Goal: Task Accomplishment & Management: Manage account settings

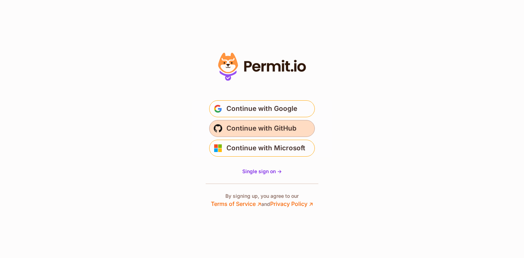
click at [264, 125] on span "Continue with GitHub" at bounding box center [261, 128] width 70 height 11
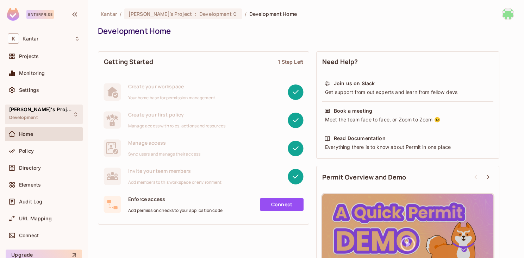
click at [52, 119] on div "[PERSON_NAME]'s Project Development" at bounding box center [44, 114] width 78 height 19
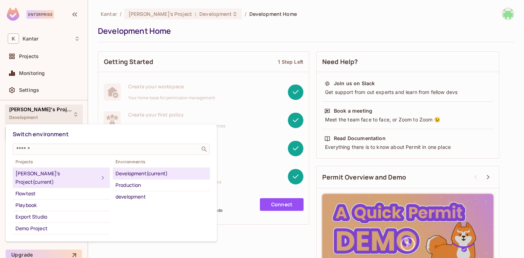
click at [246, 43] on div at bounding box center [262, 129] width 524 height 258
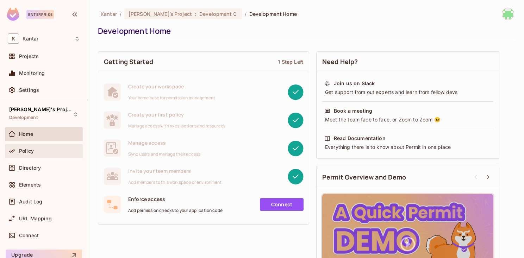
click at [36, 148] on div "Policy" at bounding box center [49, 151] width 61 height 6
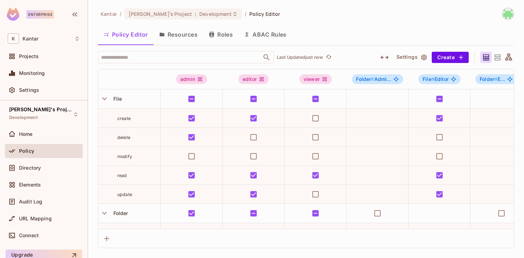
click at [178, 27] on button "Resources" at bounding box center [179, 35] width 50 height 18
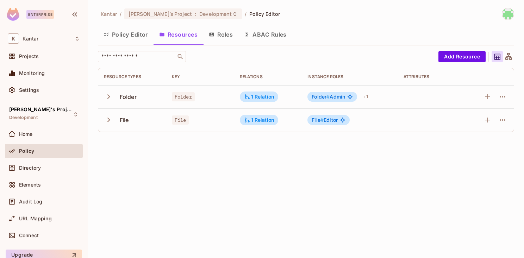
click at [498, 92] on div at bounding box center [502, 96] width 11 height 11
click at [501, 98] on icon "button" at bounding box center [502, 97] width 8 height 8
click at [465, 137] on div "Delete Resource" at bounding box center [474, 140] width 39 height 7
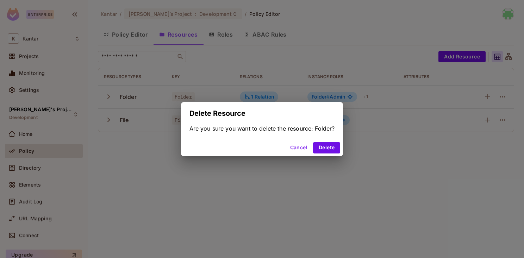
click at [328, 141] on div "Cancel Delete" at bounding box center [262, 147] width 162 height 17
click at [328, 146] on button "Delete" at bounding box center [326, 147] width 27 height 11
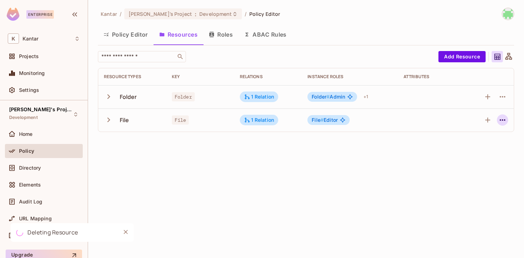
click at [501, 121] on icon "button" at bounding box center [502, 120] width 8 height 8
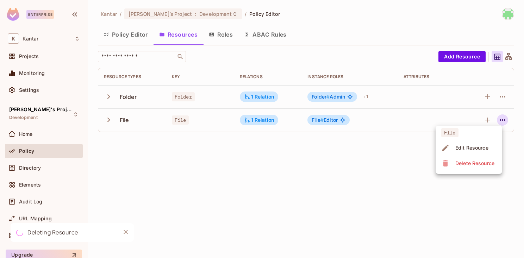
click at [471, 162] on div "Delete Resource" at bounding box center [474, 163] width 39 height 7
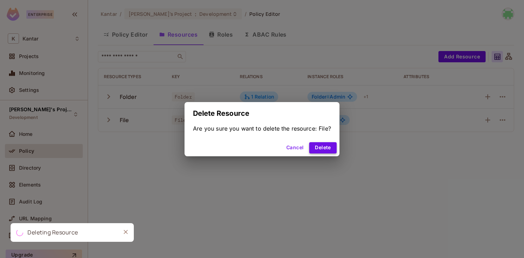
click at [323, 143] on button "Delete" at bounding box center [322, 147] width 27 height 11
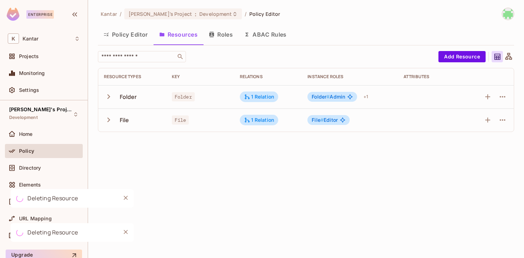
click at [219, 36] on button "Roles" at bounding box center [220, 35] width 35 height 18
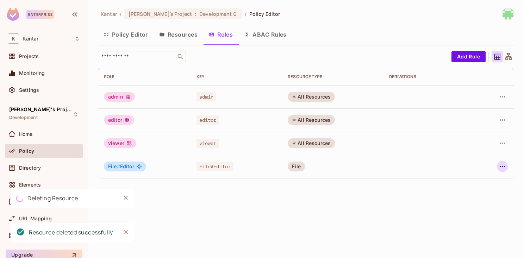
click at [504, 166] on icon "button" at bounding box center [502, 166] width 8 height 8
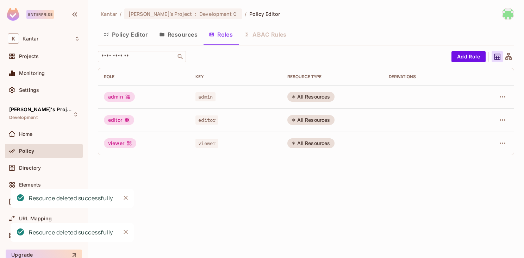
click at [469, 209] on div "Kantar / [PERSON_NAME]'s Project : Development / Policy Editor Policy Editor Re…" at bounding box center [306, 129] width 436 height 258
click at [501, 145] on icon "button" at bounding box center [502, 143] width 8 height 8
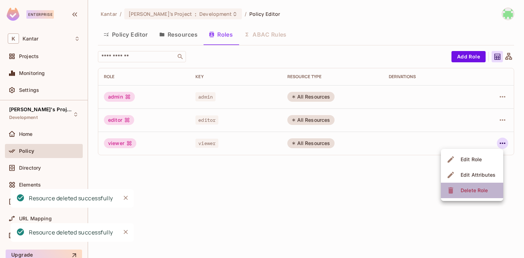
click at [484, 187] on div "Delete Role" at bounding box center [474, 190] width 27 height 7
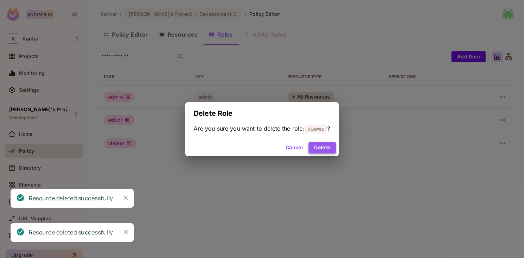
click at [323, 144] on button "Delete" at bounding box center [322, 147] width 27 height 11
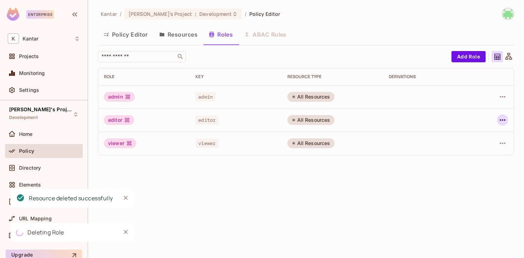
click at [502, 116] on icon "button" at bounding box center [502, 120] width 8 height 8
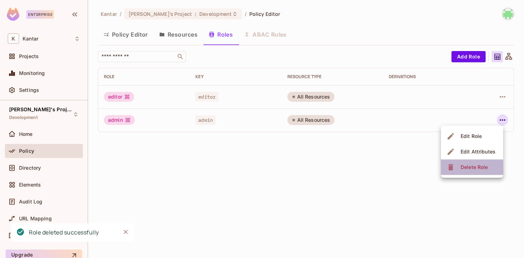
click at [465, 171] on span "Delete Role" at bounding box center [474, 167] width 31 height 11
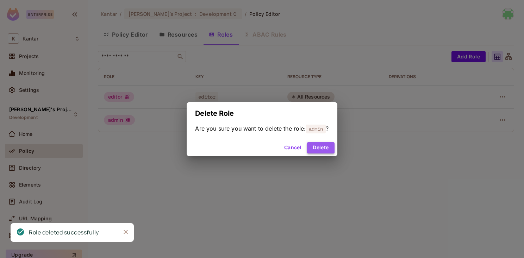
click at [323, 145] on button "Delete" at bounding box center [320, 147] width 27 height 11
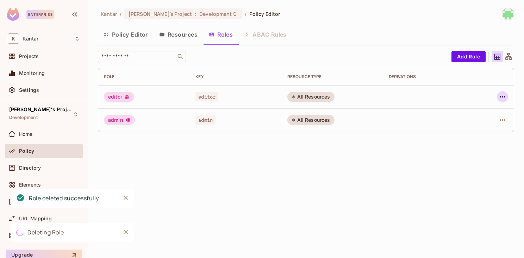
click at [505, 99] on icon "button" at bounding box center [502, 97] width 8 height 8
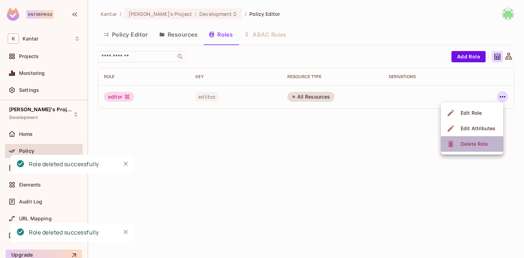
click at [472, 147] on div "Delete Role" at bounding box center [474, 144] width 27 height 7
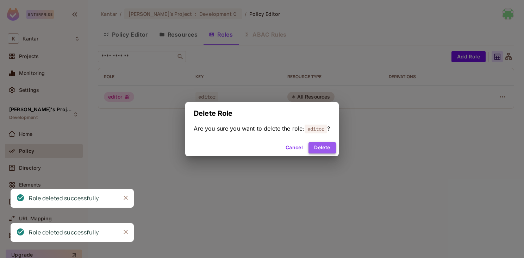
click at [322, 150] on button "Delete" at bounding box center [322, 147] width 27 height 11
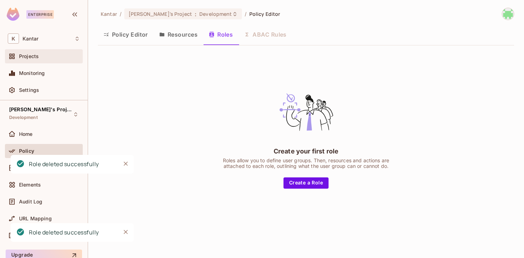
click at [44, 56] on div "Projects" at bounding box center [49, 57] width 61 height 6
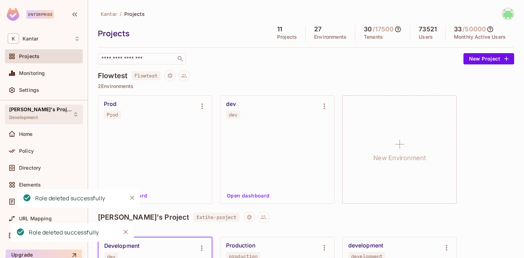
click at [57, 117] on div "[PERSON_NAME]'s Project Development" at bounding box center [44, 114] width 78 height 19
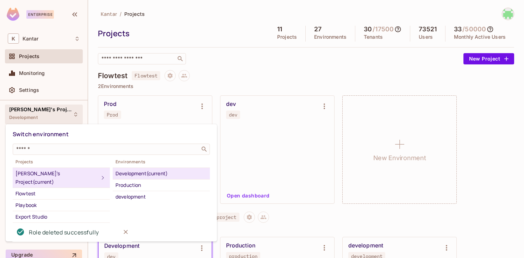
click at [57, 117] on div at bounding box center [262, 129] width 524 height 258
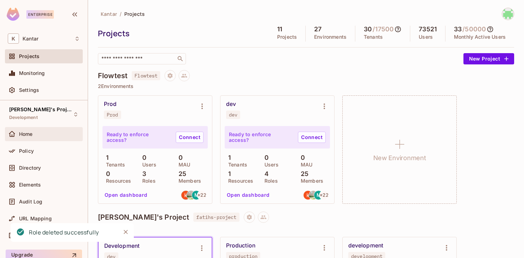
click at [42, 135] on div "Home" at bounding box center [49, 134] width 61 height 6
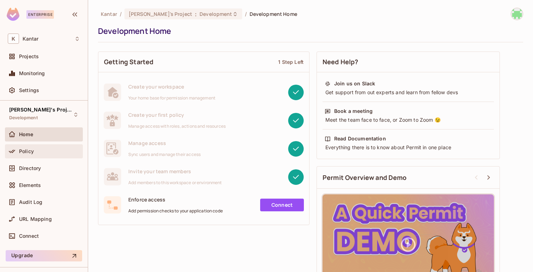
click at [27, 149] on span "Policy" at bounding box center [26, 151] width 15 height 6
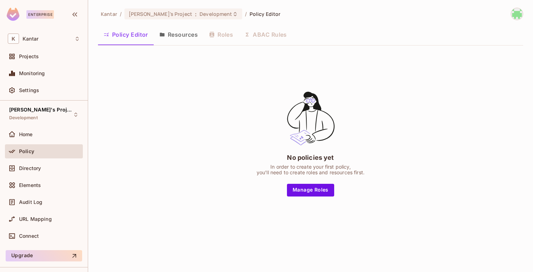
click at [182, 33] on button "Resources" at bounding box center [179, 35] width 50 height 18
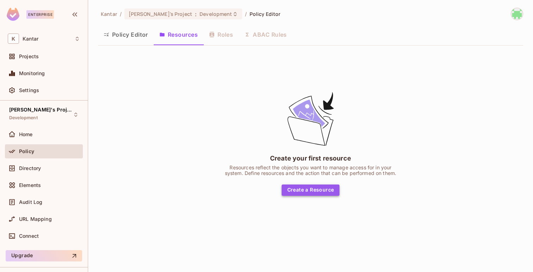
click at [308, 186] on button "Create a Resource" at bounding box center [310, 189] width 58 height 11
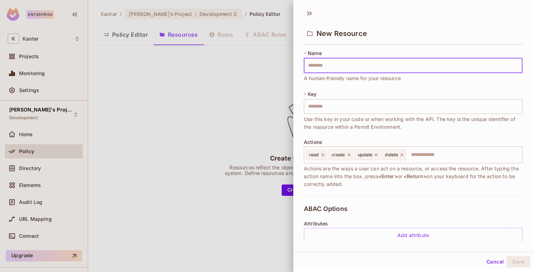
type input "*"
type input "**"
type input "***"
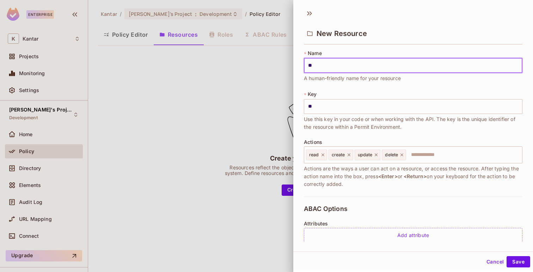
type input "***"
type input "****"
type input "*****"
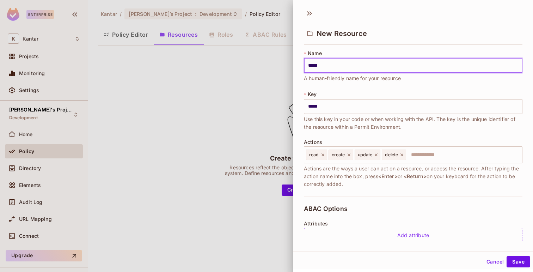
type input "******"
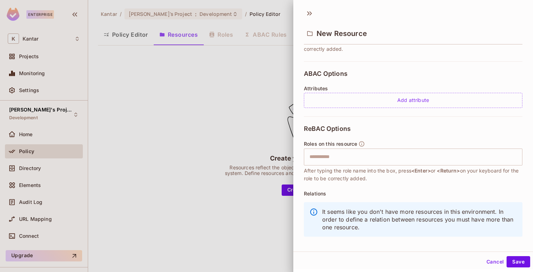
scroll to position [143, 0]
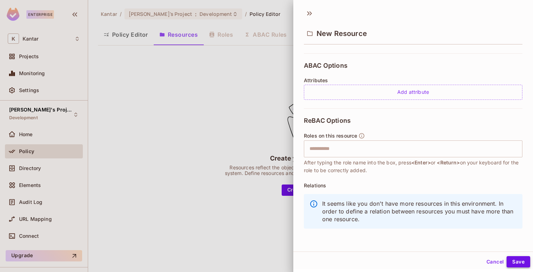
type input "******"
click at [519, 258] on button "Save" at bounding box center [518, 261] width 24 height 11
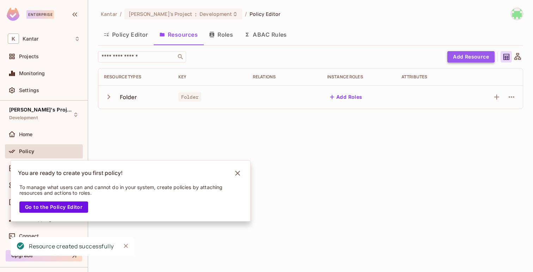
click at [457, 54] on button "Add Resource" at bounding box center [470, 56] width 47 height 11
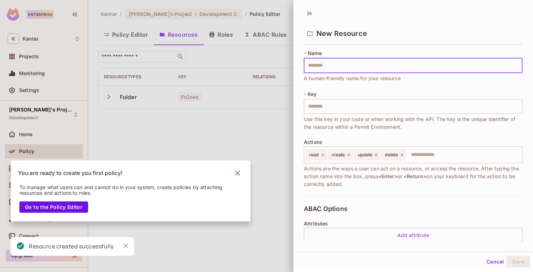
type input "*"
type input "**"
type input "***"
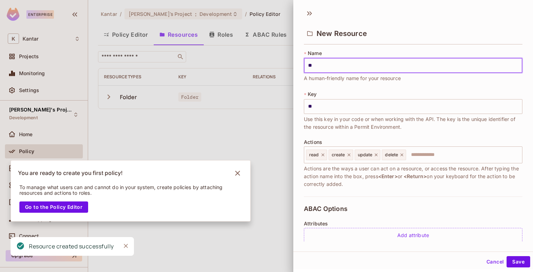
type input "***"
type input "****"
click at [427, 149] on input "text" at bounding box center [462, 155] width 112 height 14
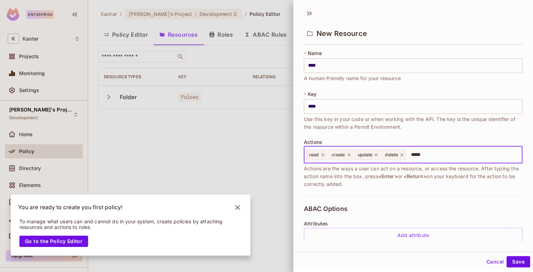
type input "******"
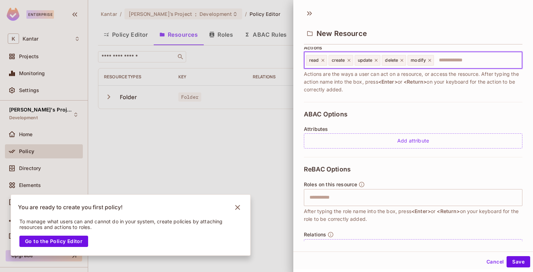
scroll to position [116, 0]
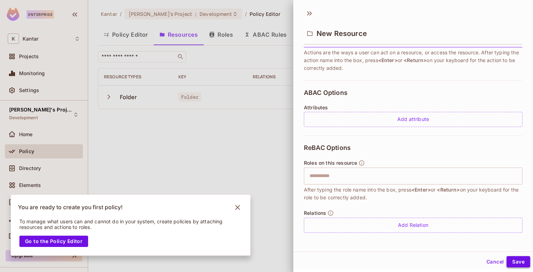
click at [517, 258] on button "Save" at bounding box center [518, 261] width 24 height 11
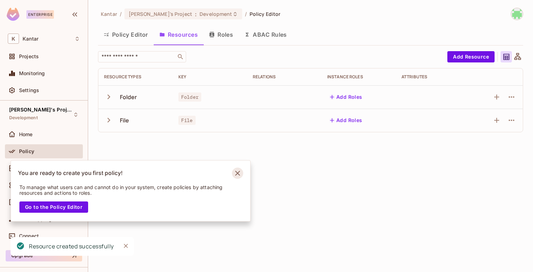
click at [235, 141] on div "Enterprise K Kantar Projects Monitoring Settings [PERSON_NAME]'s Project Develo…" at bounding box center [266, 136] width 533 height 272
click at [241, 173] on icon "Notifications Alt+T" at bounding box center [237, 172] width 11 height 11
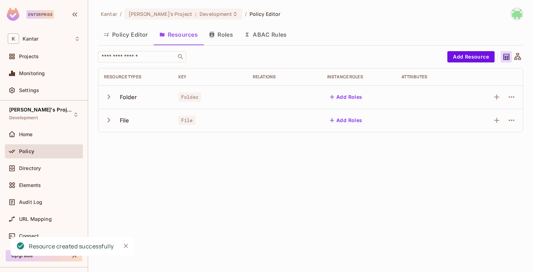
click at [108, 95] on icon "button" at bounding box center [108, 96] width 3 height 5
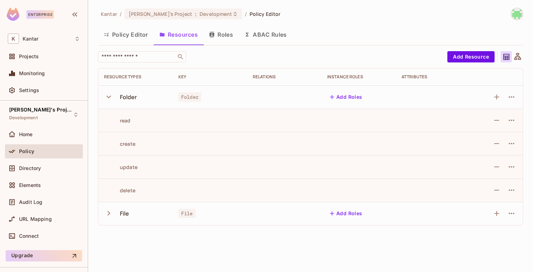
click at [109, 93] on icon "button" at bounding box center [109, 97] width 10 height 10
click at [108, 122] on icon "button" at bounding box center [109, 120] width 10 height 10
click at [107, 116] on icon "button" at bounding box center [109, 120] width 10 height 10
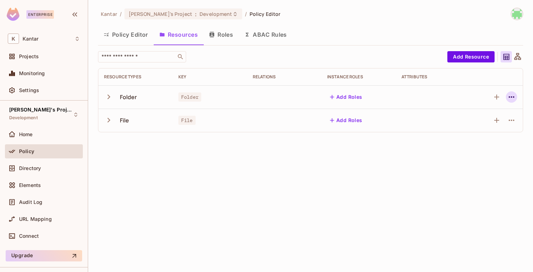
click at [510, 98] on icon "button" at bounding box center [511, 97] width 8 height 8
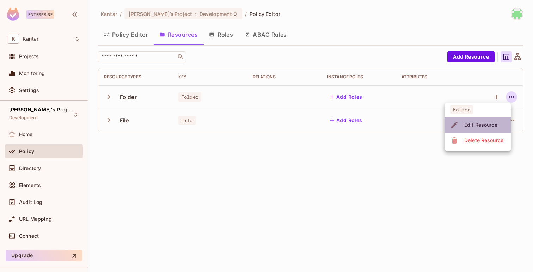
click at [482, 124] on div "Edit Resource" at bounding box center [480, 124] width 33 height 7
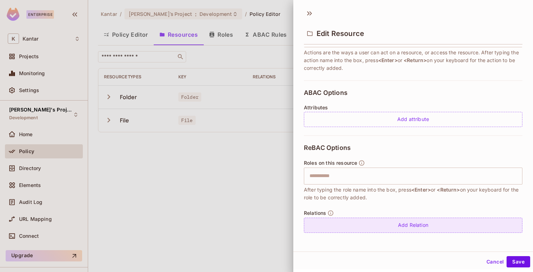
click at [328, 222] on div "Add Relation" at bounding box center [413, 224] width 218 height 15
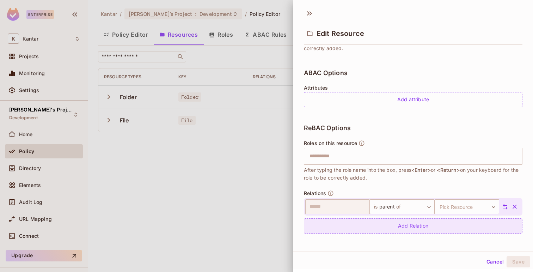
scroll to position [136, 0]
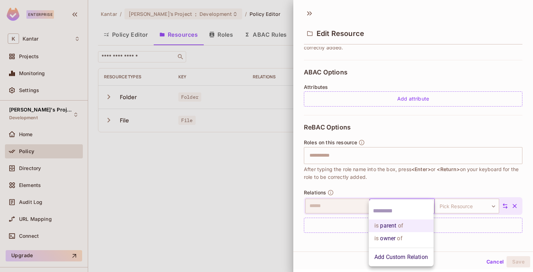
click at [400, 203] on body "Enterprise K Kantar Projects Monitoring Settings [PERSON_NAME]'s Project Develo…" at bounding box center [266, 136] width 533 height 272
click at [386, 225] on li "is parent of" at bounding box center [400, 225] width 65 height 13
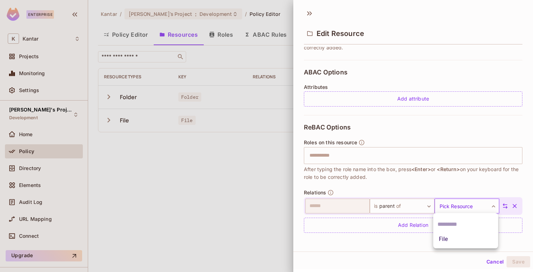
click at [442, 204] on body "Enterprise K Kantar Projects Monitoring Settings [PERSON_NAME]'s Project Develo…" at bounding box center [266, 136] width 533 height 272
click at [446, 238] on li "File" at bounding box center [465, 238] width 65 height 13
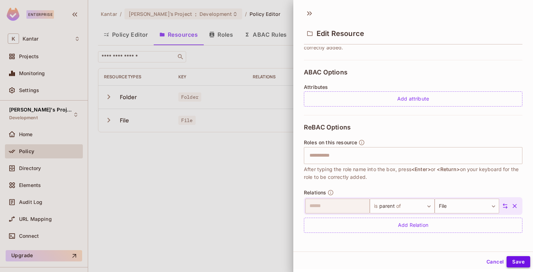
click at [513, 258] on button "Save" at bounding box center [518, 261] width 24 height 11
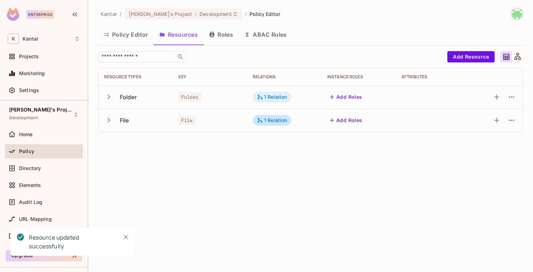
click at [264, 98] on div "1 Relation" at bounding box center [272, 97] width 30 height 6
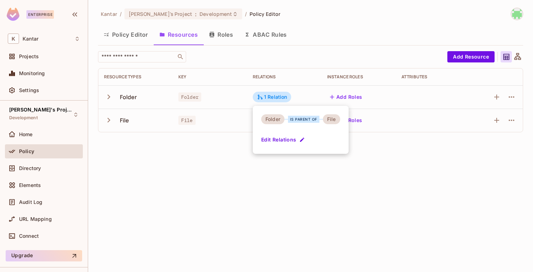
click at [352, 131] on div at bounding box center [266, 136] width 533 height 272
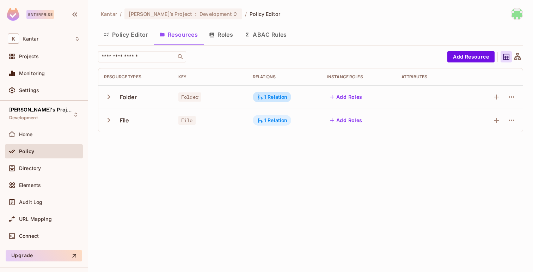
click at [265, 120] on div "1 Relation" at bounding box center [272, 120] width 30 height 6
click at [352, 143] on div at bounding box center [266, 136] width 533 height 272
click at [216, 36] on button "Roles" at bounding box center [220, 35] width 35 height 18
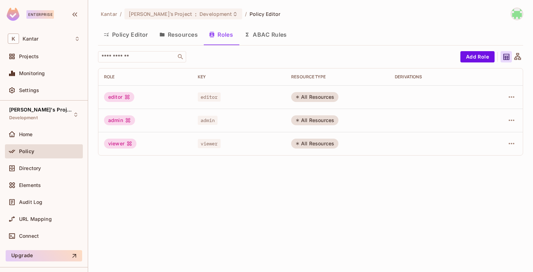
click at [180, 36] on button "Resources" at bounding box center [179, 35] width 50 height 18
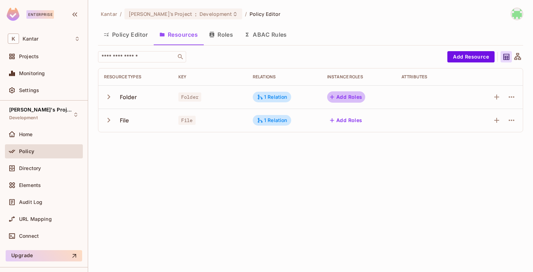
click at [337, 97] on button "Add Roles" at bounding box center [346, 96] width 38 height 11
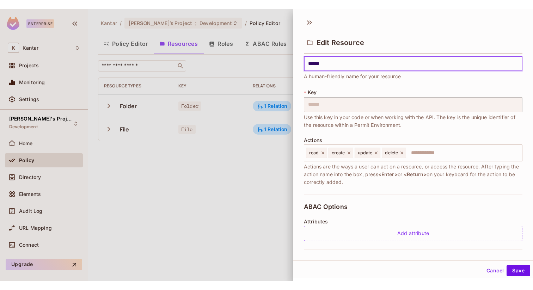
scroll to position [12, 0]
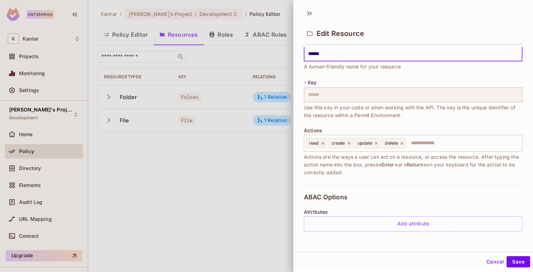
click at [265, 166] on div at bounding box center [266, 136] width 533 height 272
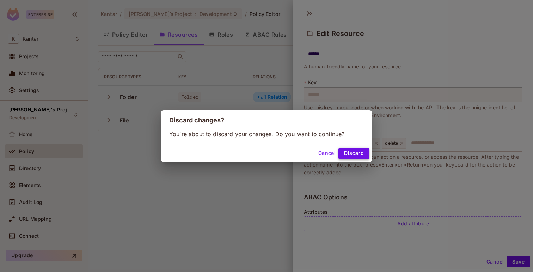
click at [368, 151] on button "Discard" at bounding box center [353, 153] width 31 height 11
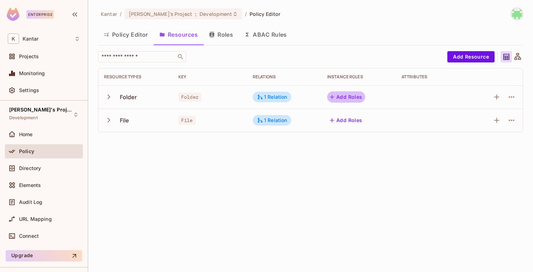
click at [349, 95] on button "Add Roles" at bounding box center [346, 96] width 38 height 11
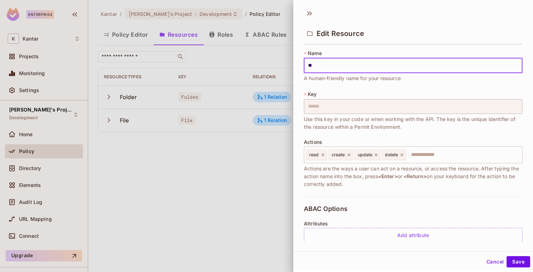
type input "*"
type input "*****"
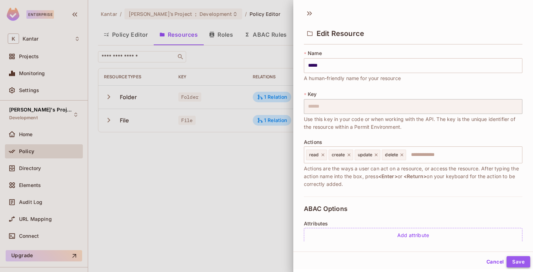
click at [517, 258] on button "Save" at bounding box center [518, 261] width 24 height 11
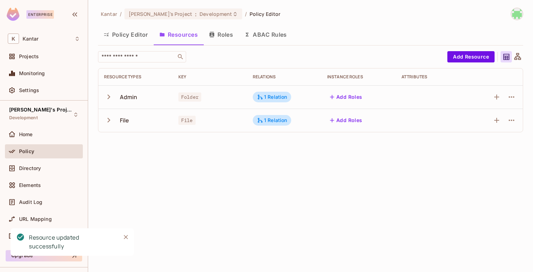
click at [349, 97] on button "Add Roles" at bounding box center [346, 96] width 38 height 11
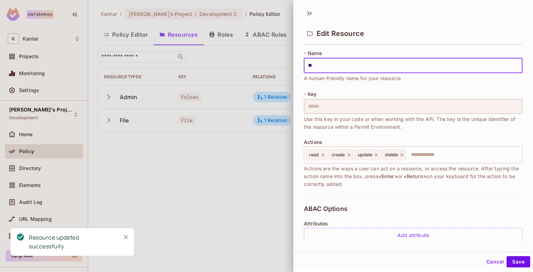
type input "*"
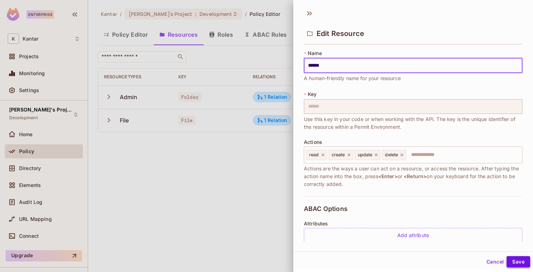
type input "******"
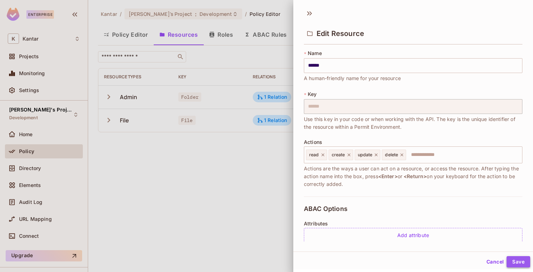
click at [524, 258] on button "Save" at bounding box center [518, 261] width 24 height 11
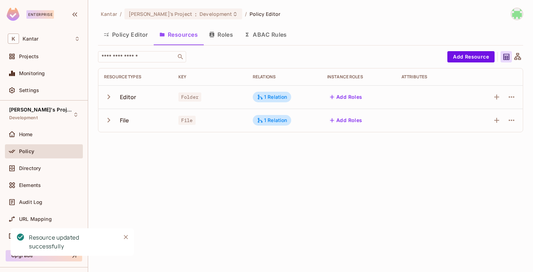
click at [111, 95] on icon "button" at bounding box center [109, 97] width 10 height 10
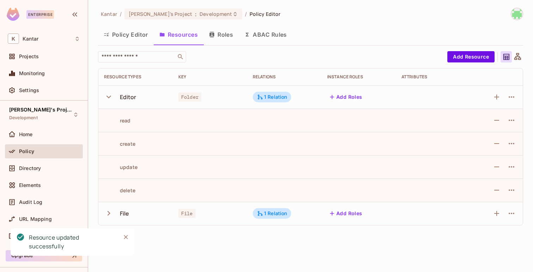
click at [111, 95] on icon "button" at bounding box center [109, 97] width 10 height 10
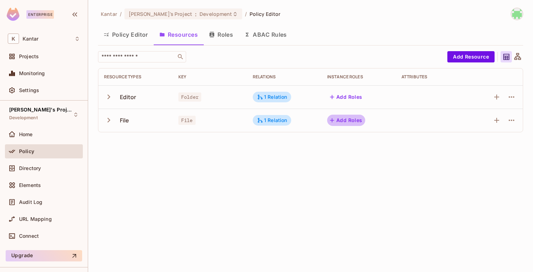
click at [344, 119] on button "Add Roles" at bounding box center [346, 119] width 38 height 11
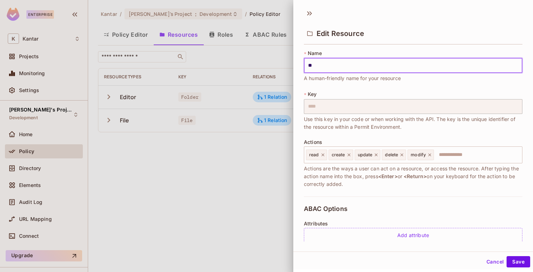
type input "*"
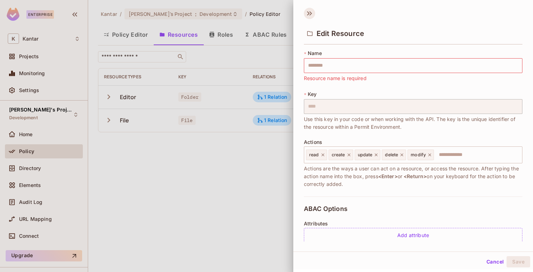
click at [310, 14] on icon at bounding box center [310, 13] width 2 height 4
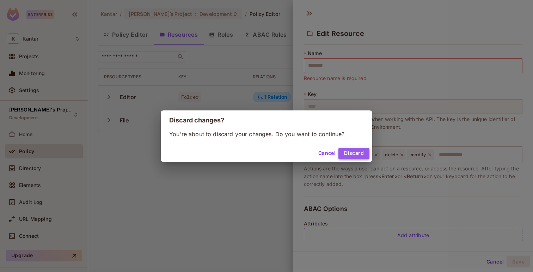
click at [355, 155] on button "Discard" at bounding box center [353, 153] width 31 height 11
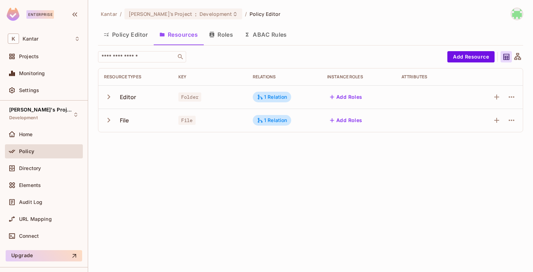
click at [347, 118] on button "Add Roles" at bounding box center [346, 119] width 38 height 11
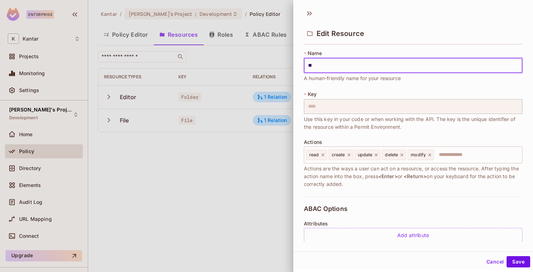
type input "*"
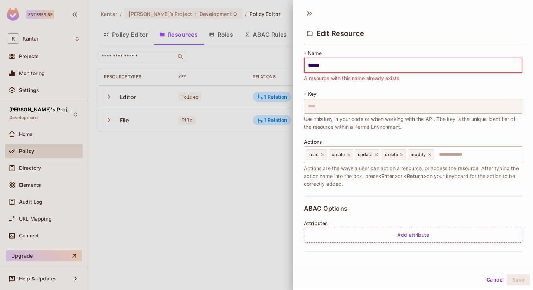
type input "******"
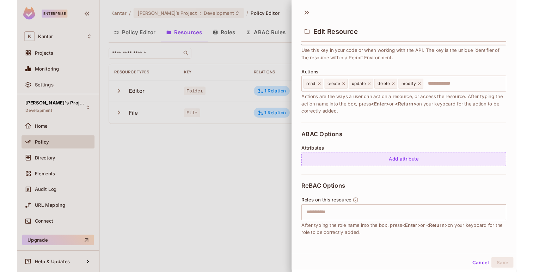
scroll to position [118, 0]
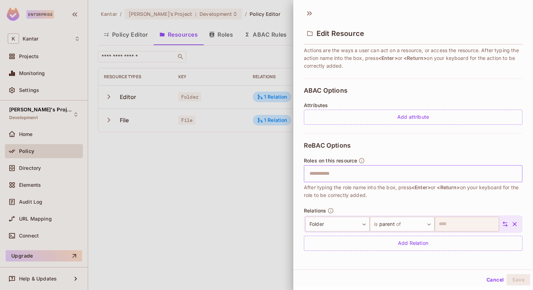
click at [341, 176] on input "text" at bounding box center [412, 174] width 214 height 14
click at [486, 258] on button "Cancel" at bounding box center [494, 279] width 23 height 11
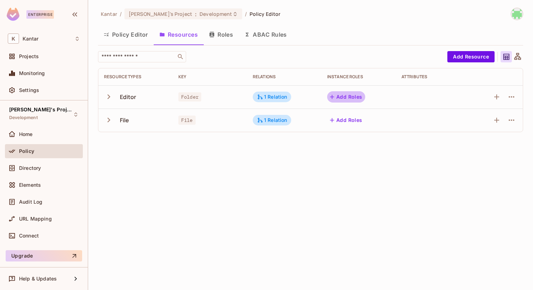
click at [347, 101] on button "Add Roles" at bounding box center [346, 96] width 38 height 11
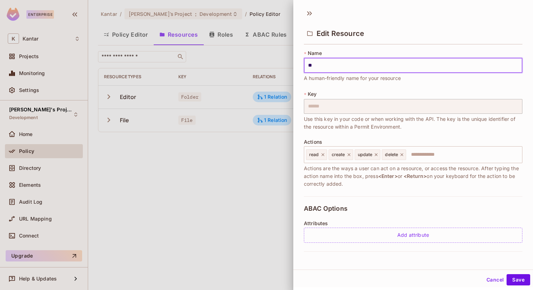
type input "*"
type input "******"
click at [506, 258] on button "Save" at bounding box center [518, 279] width 24 height 11
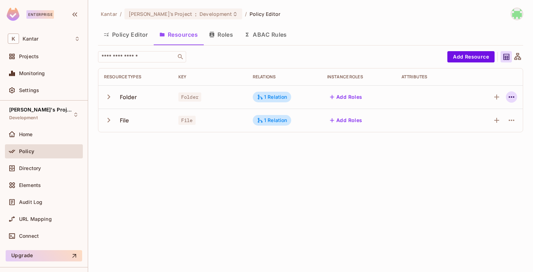
click at [510, 98] on icon "button" at bounding box center [511, 97] width 8 height 8
click at [472, 139] on div "Delete Resource" at bounding box center [483, 140] width 39 height 7
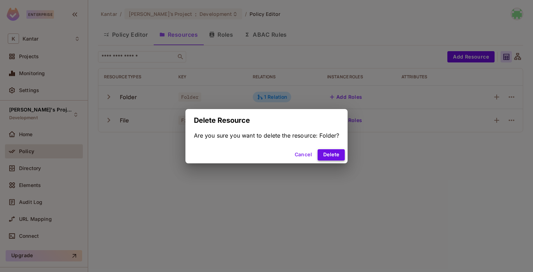
click at [334, 153] on button "Delete" at bounding box center [330, 154] width 27 height 11
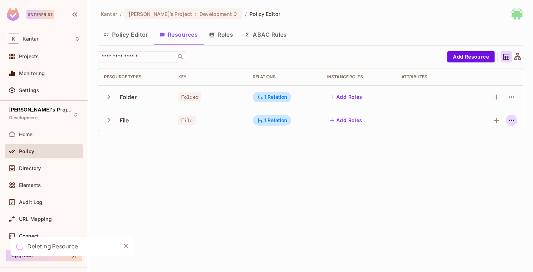
click at [509, 118] on icon "button" at bounding box center [511, 120] width 8 height 8
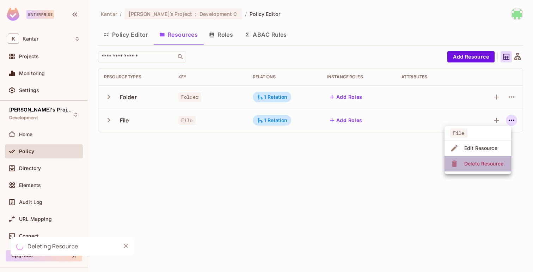
click at [463, 166] on span "Delete Resource" at bounding box center [483, 163] width 43 height 11
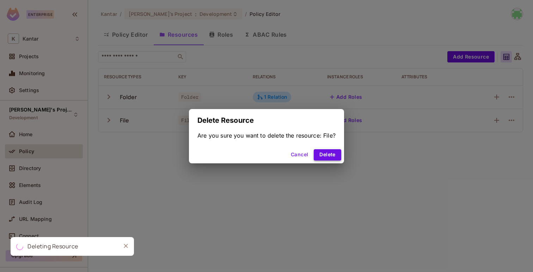
click at [322, 151] on button "Delete" at bounding box center [326, 154] width 27 height 11
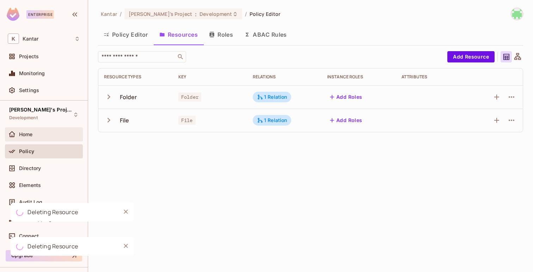
click at [44, 132] on div "Home" at bounding box center [49, 134] width 61 height 6
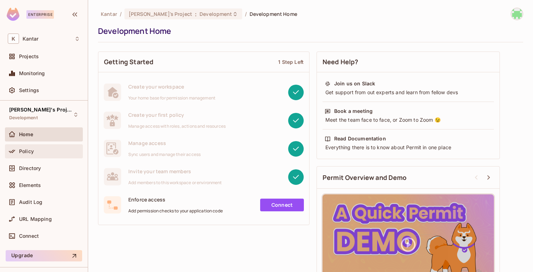
click at [23, 149] on span "Policy" at bounding box center [26, 151] width 15 height 6
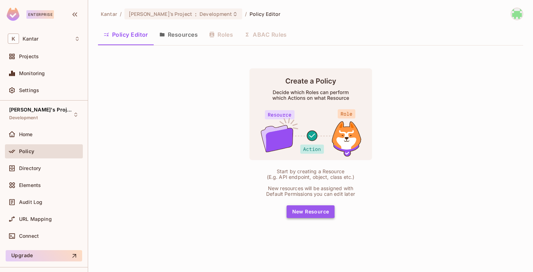
click at [302, 211] on button "New Resource" at bounding box center [310, 211] width 48 height 13
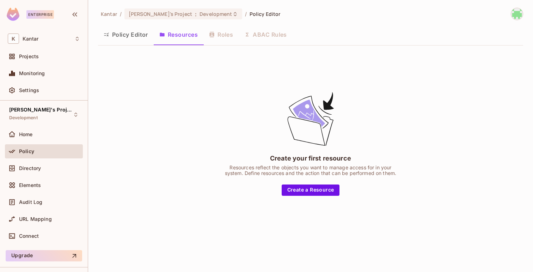
click at [127, 36] on button "Policy Editor" at bounding box center [126, 35] width 56 height 18
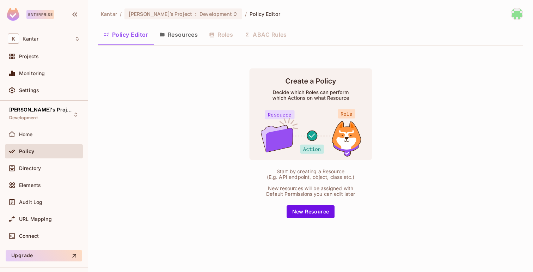
click at [163, 33] on icon "button" at bounding box center [162, 35] width 5 height 4
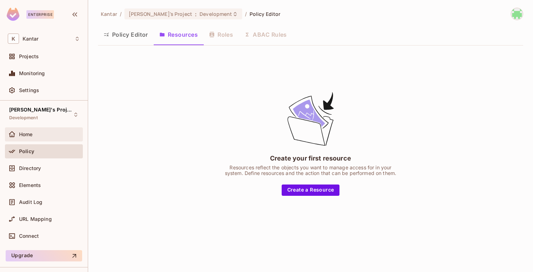
click at [26, 135] on span "Home" at bounding box center [26, 134] width 14 height 6
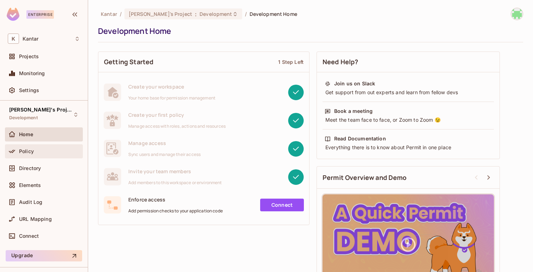
click at [55, 151] on div "Policy" at bounding box center [49, 151] width 61 height 6
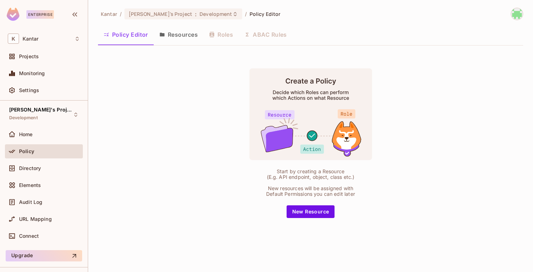
click at [168, 37] on button "Resources" at bounding box center [179, 35] width 50 height 18
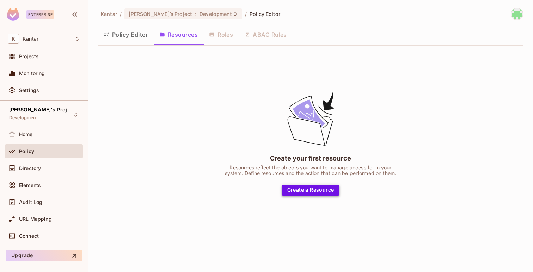
click at [308, 186] on button "Create a Resource" at bounding box center [310, 189] width 58 height 11
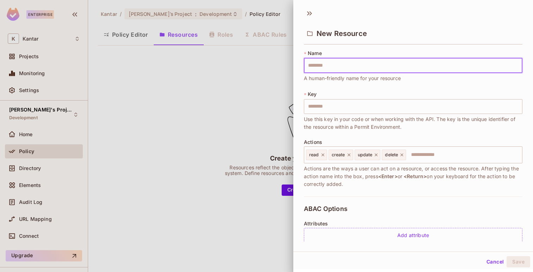
click at [330, 62] on input "text" at bounding box center [413, 65] width 218 height 15
type input "*"
type input "**"
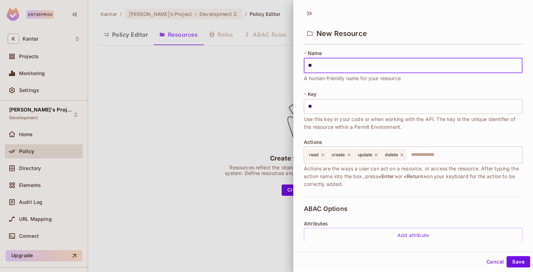
type input "***"
type input "****"
type input "*****"
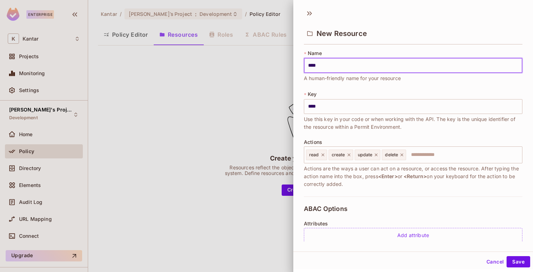
type input "*****"
type input "******"
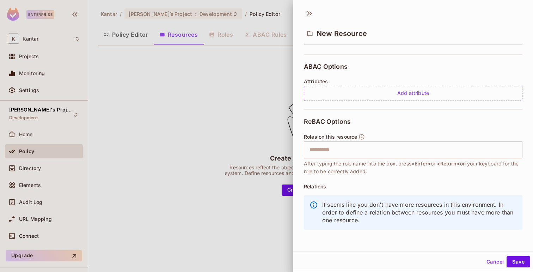
scroll to position [143, 0]
type input "******"
click at [521, 258] on button "Save" at bounding box center [518, 261] width 24 height 11
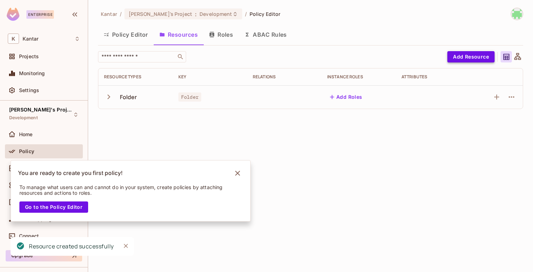
click at [470, 55] on button "Add Resource" at bounding box center [470, 56] width 47 height 11
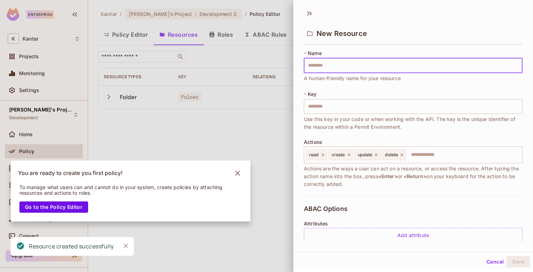
type input "*"
type input "**"
type input "***"
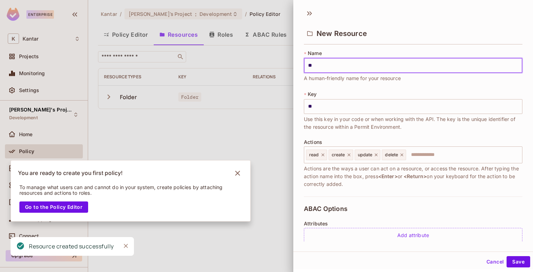
type input "***"
type input "****"
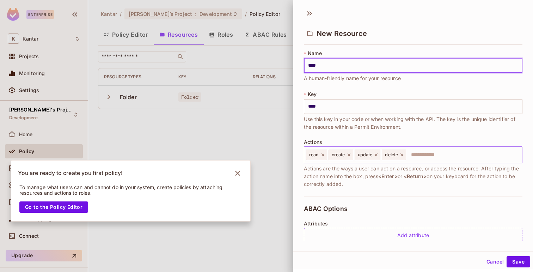
type input "****"
click at [436, 153] on input "text" at bounding box center [462, 155] width 112 height 14
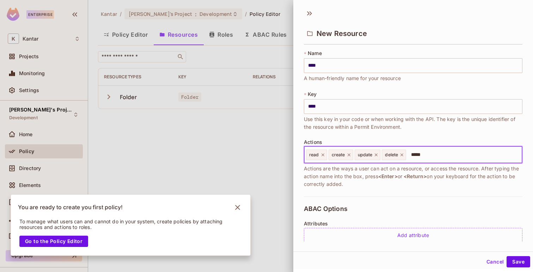
type input "******"
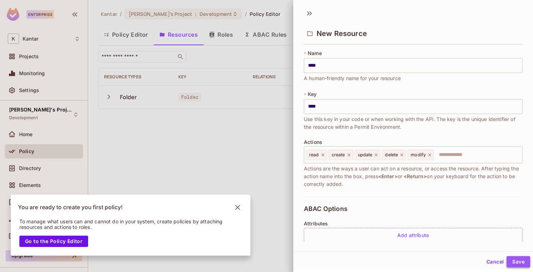
click at [520, 258] on button "Save" at bounding box center [518, 261] width 24 height 11
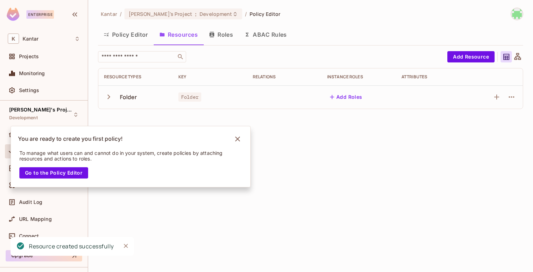
click at [238, 172] on div "To manage what users can and cannot do in your system, create policies by attac…" at bounding box center [126, 165] width 230 height 42
click at [237, 133] on icon "Notifications Alt+T" at bounding box center [237, 138] width 11 height 11
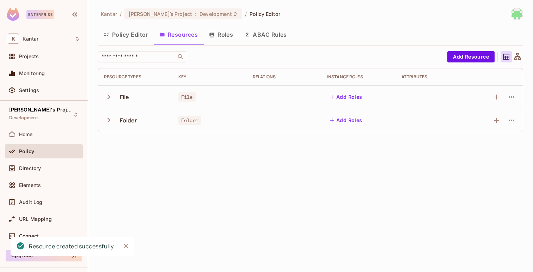
click at [104, 96] on icon "button" at bounding box center [109, 97] width 10 height 10
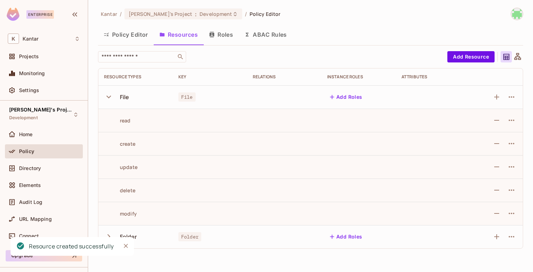
click at [108, 99] on icon "button" at bounding box center [109, 97] width 10 height 10
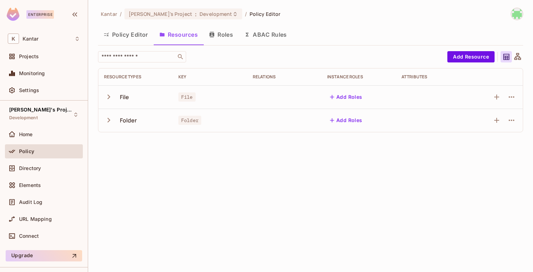
click at [111, 120] on icon "button" at bounding box center [109, 120] width 10 height 10
click at [110, 119] on icon "button" at bounding box center [109, 120] width 10 height 10
click at [514, 118] on icon "button" at bounding box center [511, 120] width 8 height 8
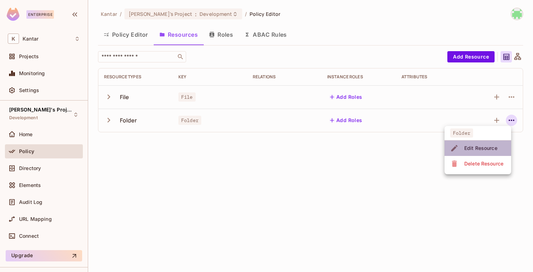
click at [471, 144] on span "Edit Resource" at bounding box center [480, 147] width 37 height 11
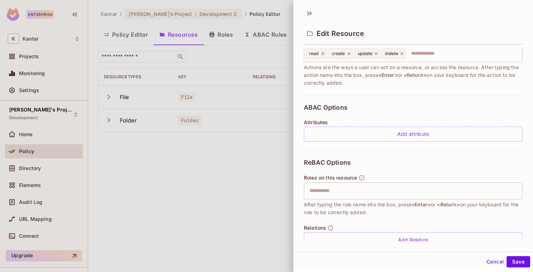
scroll to position [116, 0]
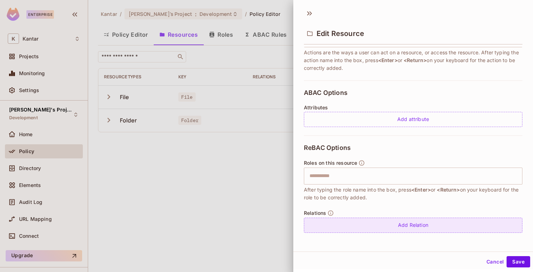
click at [322, 223] on div "Add Relation" at bounding box center [413, 224] width 218 height 15
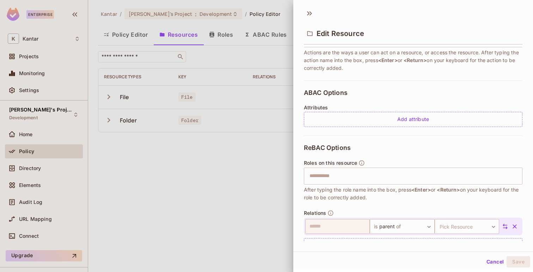
scroll to position [136, 0]
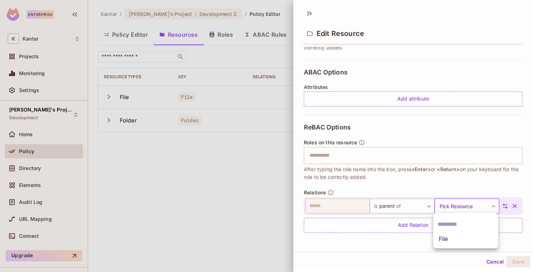
click at [452, 206] on body "Enterprise K Kantar Projects Monitoring Settings [PERSON_NAME]'s Project Develo…" at bounding box center [266, 136] width 533 height 272
click at [447, 239] on li "File" at bounding box center [465, 238] width 65 height 13
click at [522, 258] on button "Save" at bounding box center [518, 261] width 24 height 11
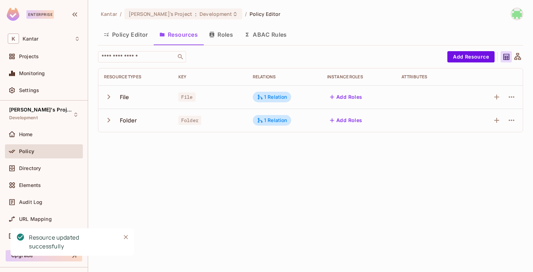
click at [124, 237] on icon "Close" at bounding box center [125, 236] width 7 height 7
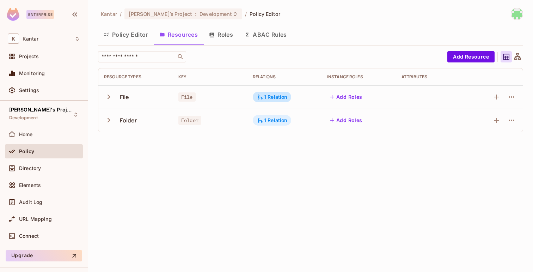
click at [270, 120] on div "1 Relation" at bounding box center [272, 120] width 30 height 6
click at [278, 94] on div at bounding box center [266, 136] width 533 height 272
click at [278, 94] on div "1 Relation" at bounding box center [272, 97] width 30 height 6
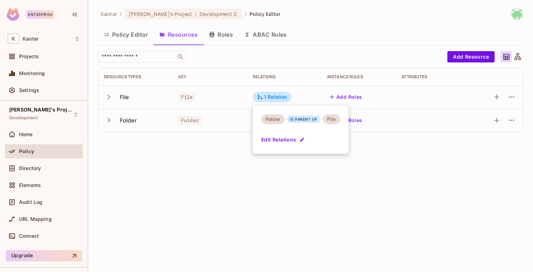
click at [366, 145] on div at bounding box center [266, 136] width 533 height 272
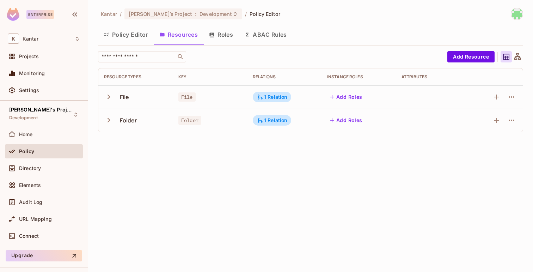
click at [113, 123] on button "button" at bounding box center [110, 119] width 12 height 15
click at [344, 124] on button "Add Roles" at bounding box center [346, 119] width 38 height 11
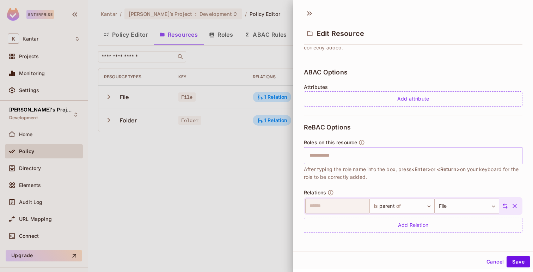
click at [327, 153] on input "text" at bounding box center [412, 155] width 214 height 14
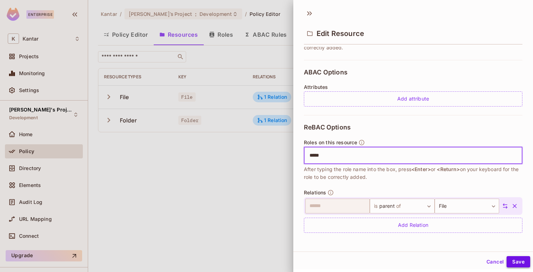
type input "*****"
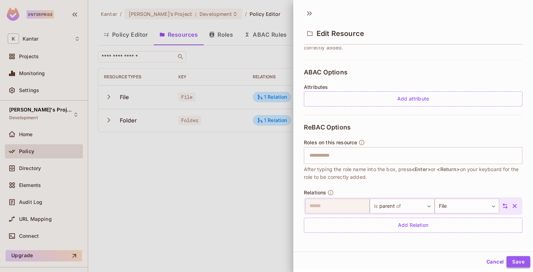
click at [513, 258] on button "Save" at bounding box center [518, 261] width 24 height 11
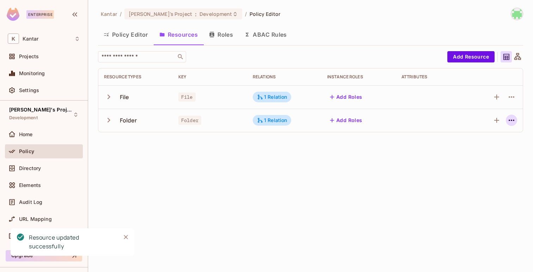
click at [509, 122] on icon "button" at bounding box center [511, 120] width 8 height 8
click at [343, 119] on div at bounding box center [266, 136] width 533 height 272
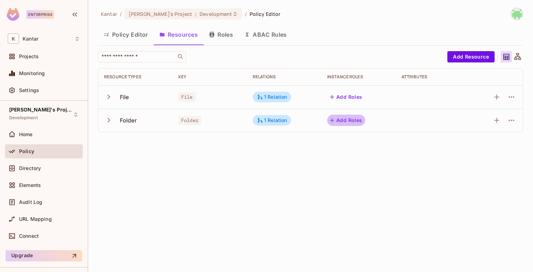
click at [343, 119] on button "Add Roles" at bounding box center [346, 119] width 38 height 11
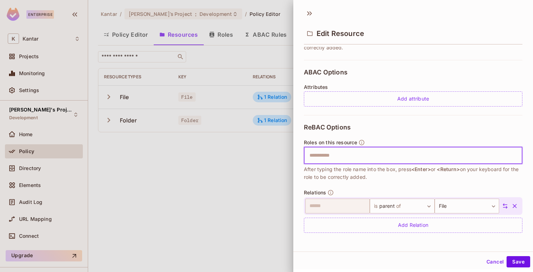
click at [328, 150] on input "text" at bounding box center [412, 155] width 214 height 14
type input "******"
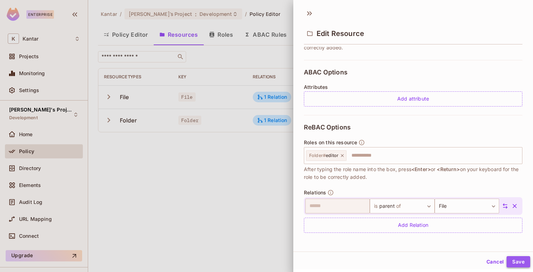
click at [518, 258] on button "Save" at bounding box center [518, 261] width 24 height 11
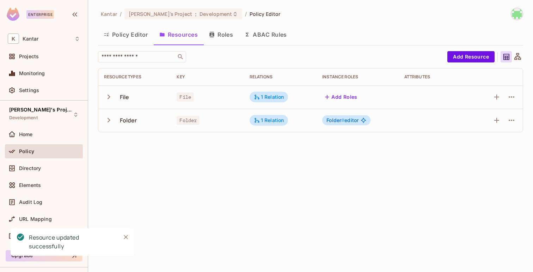
click at [348, 119] on span "Folder # editor" at bounding box center [342, 120] width 32 height 6
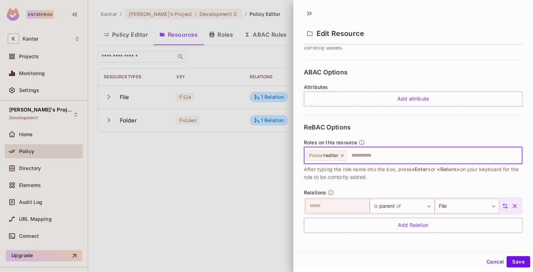
click at [367, 155] on input "text" at bounding box center [433, 155] width 172 height 14
type input "*****"
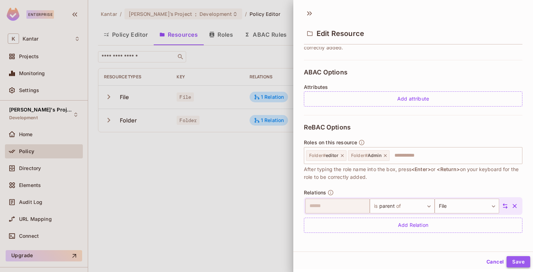
click at [516, 258] on button "Save" at bounding box center [518, 261] width 24 height 11
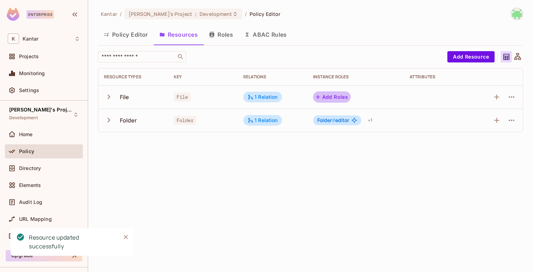
click at [343, 97] on button "Add Roles" at bounding box center [332, 96] width 38 height 11
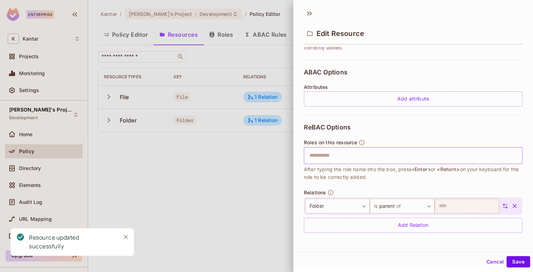
click at [330, 155] on input "text" at bounding box center [412, 155] width 214 height 14
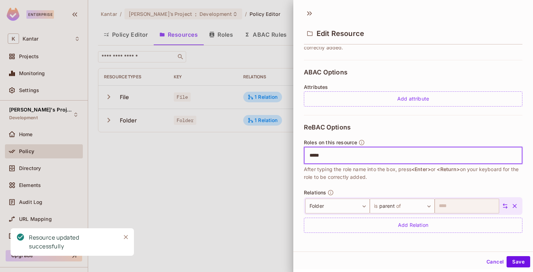
type input "******"
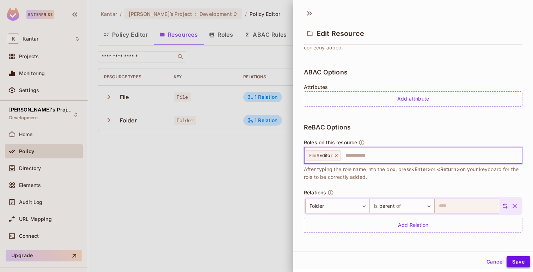
click at [512, 258] on button "Save" at bounding box center [518, 261] width 24 height 11
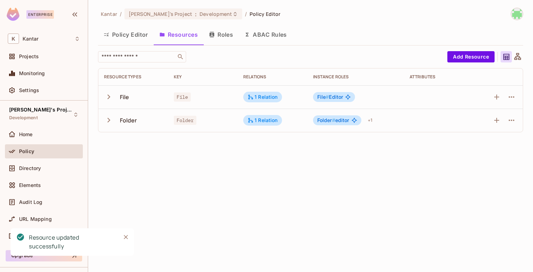
click at [340, 120] on span "Folder # editor" at bounding box center [333, 120] width 32 height 6
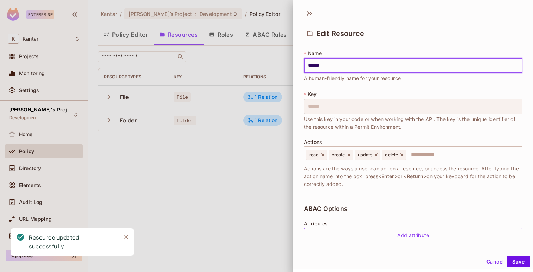
click at [269, 146] on div at bounding box center [266, 136] width 533 height 272
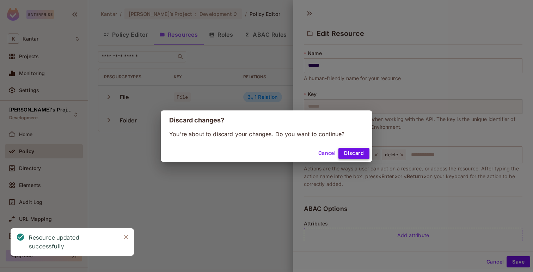
click at [353, 151] on button "Discard" at bounding box center [353, 153] width 31 height 11
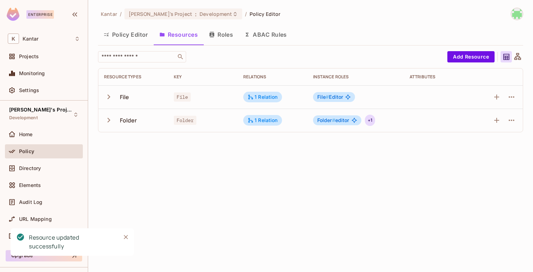
click at [368, 122] on div "+ 1" at bounding box center [370, 119] width 10 height 11
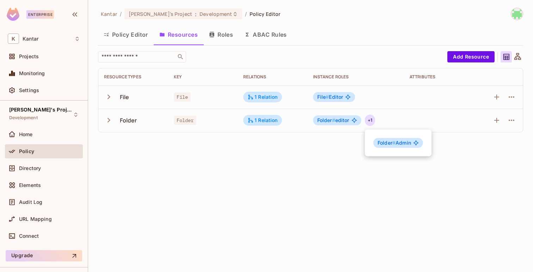
click at [123, 30] on div at bounding box center [266, 136] width 533 height 272
click at [123, 35] on button "Policy Editor" at bounding box center [126, 35] width 56 height 18
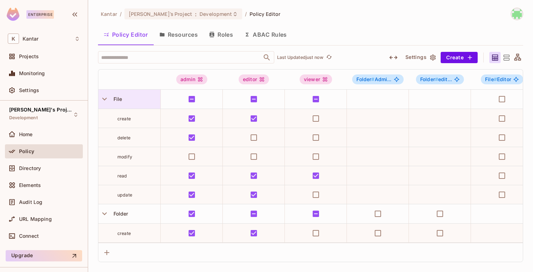
click at [111, 94] on div "File" at bounding box center [129, 98] width 62 height 19
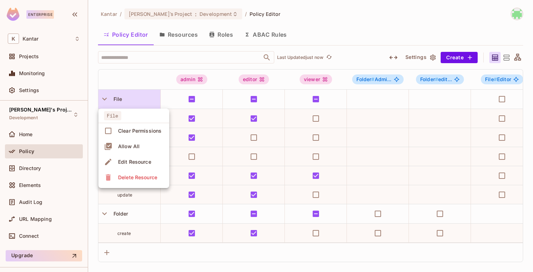
click at [104, 98] on div at bounding box center [266, 136] width 533 height 272
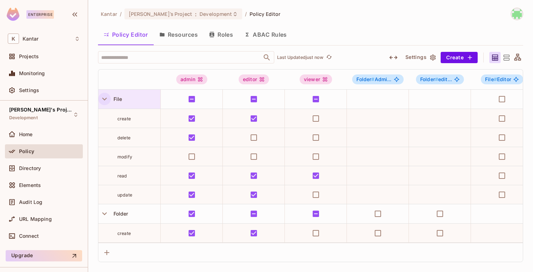
click at [103, 98] on icon "button" at bounding box center [104, 99] width 5 height 3
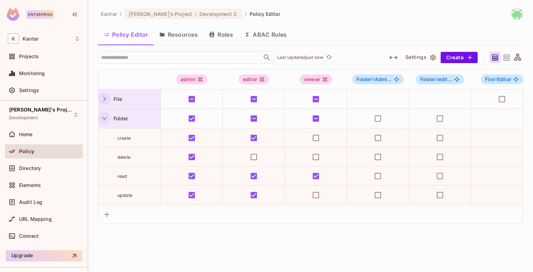
click at [104, 118] on icon "button" at bounding box center [105, 118] width 10 height 10
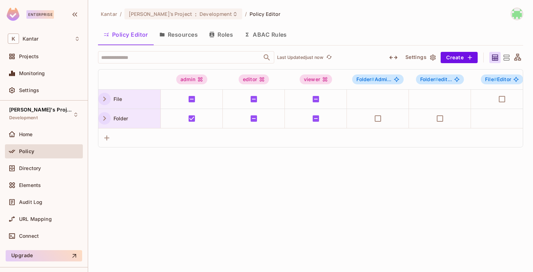
click at [107, 99] on icon "button" at bounding box center [105, 99] width 10 height 10
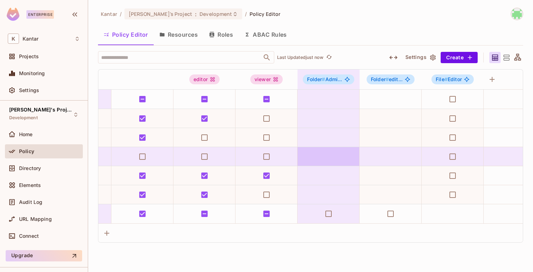
scroll to position [0, 58]
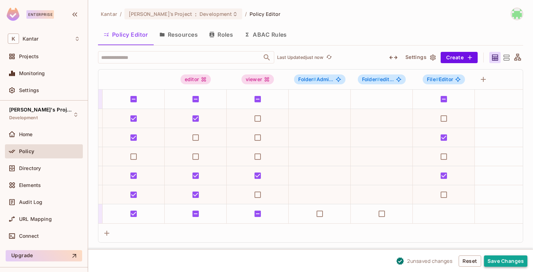
click at [498, 256] on button "Save Changes" at bounding box center [505, 260] width 43 height 11
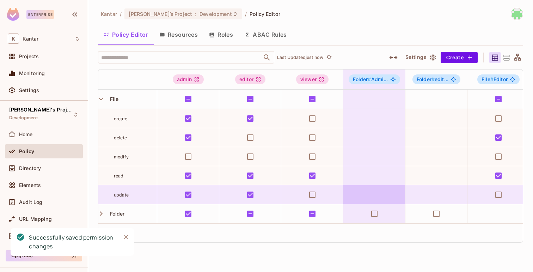
scroll to position [0, 0]
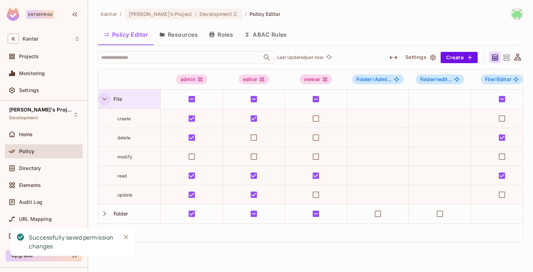
click at [103, 104] on button "button" at bounding box center [104, 99] width 12 height 12
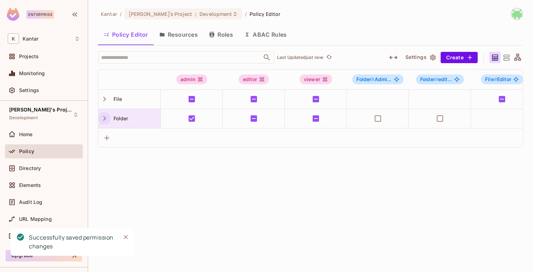
click at [106, 115] on icon "button" at bounding box center [105, 118] width 10 height 10
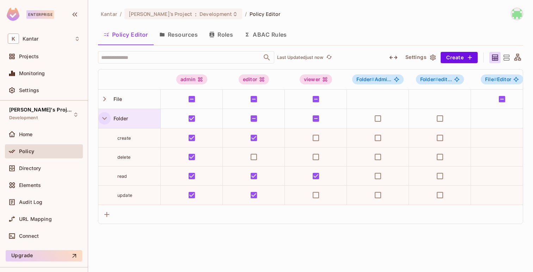
click at [102, 117] on icon "button" at bounding box center [105, 118] width 10 height 10
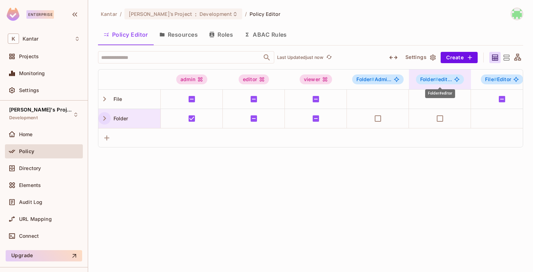
click at [439, 80] on span "Folder # edit..." at bounding box center [436, 79] width 32 height 6
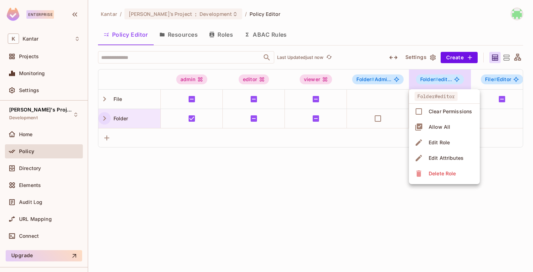
click at [439, 80] on div at bounding box center [266, 136] width 533 height 272
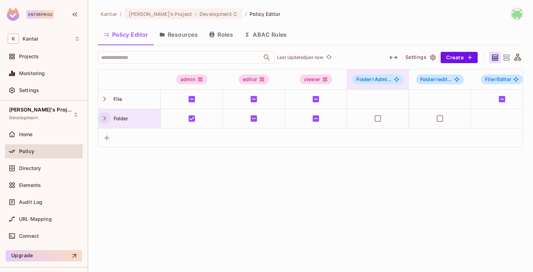
click at [392, 77] on div "Folder # Admi..." at bounding box center [377, 79] width 51 height 10
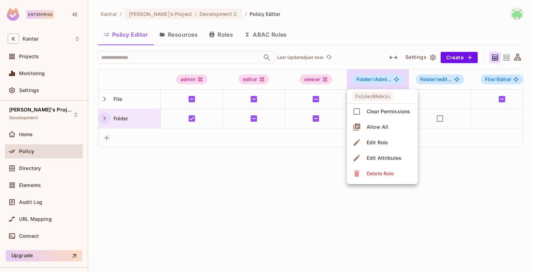
click at [392, 77] on div at bounding box center [266, 136] width 533 height 272
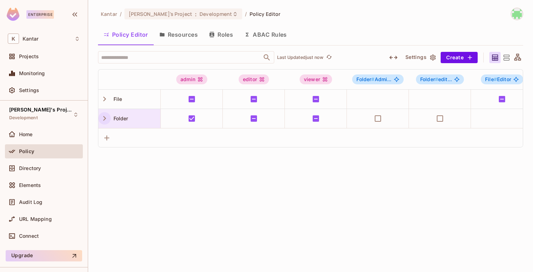
click at [505, 56] on icon at bounding box center [506, 57] width 9 height 9
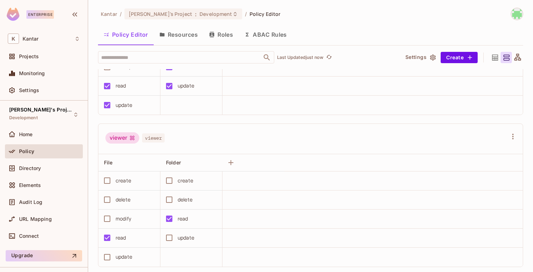
scroll to position [311, 0]
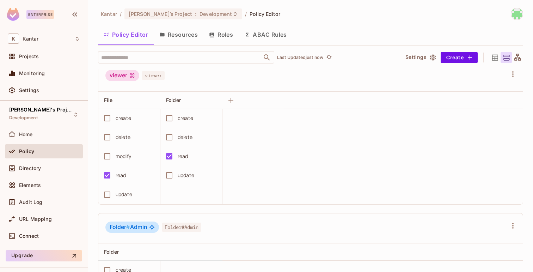
click at [516, 58] on icon at bounding box center [517, 57] width 7 height 7
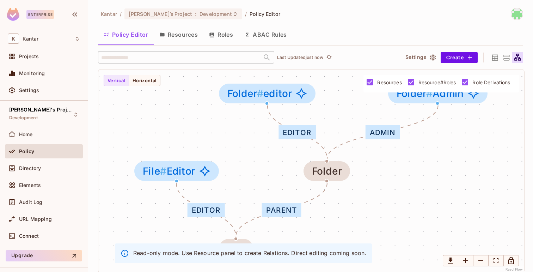
click at [494, 60] on icon at bounding box center [495, 57] width 6 height 6
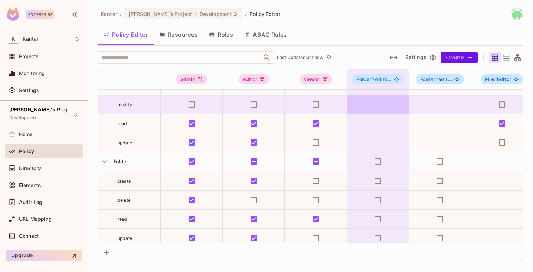
scroll to position [57, 0]
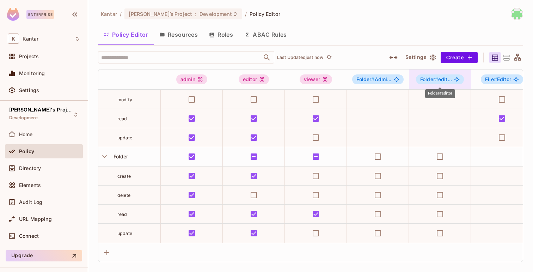
click at [434, 81] on span "Folder #" at bounding box center [429, 79] width 18 height 6
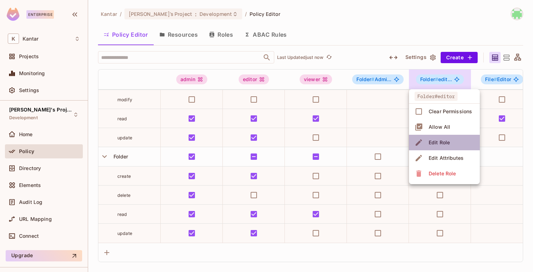
click at [437, 139] on div "Edit Role" at bounding box center [438, 142] width 21 height 7
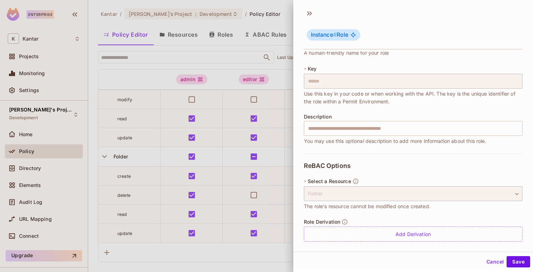
scroll to position [34, 0]
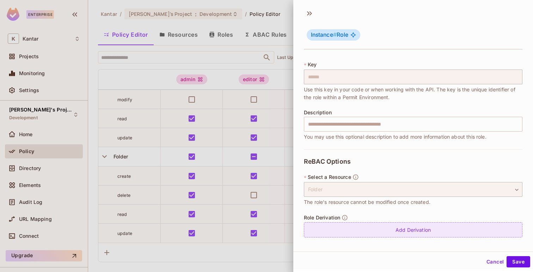
click at [412, 227] on div "Add Derivation" at bounding box center [413, 229] width 218 height 15
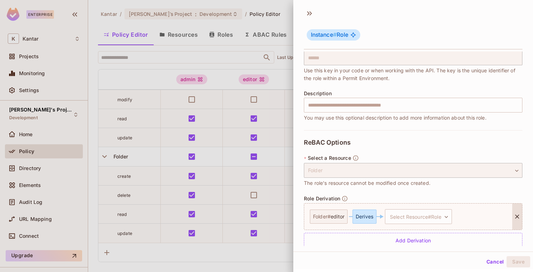
scroll to position [64, 0]
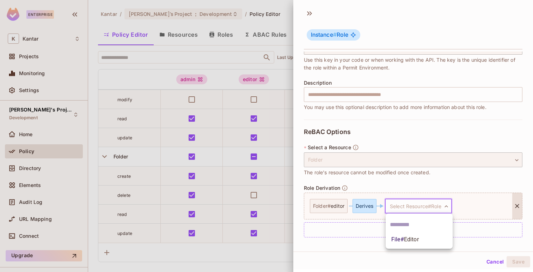
click at [403, 201] on body "Enterprise K Kantar Projects Monitoring Settings [PERSON_NAME]'s Project Develo…" at bounding box center [266, 136] width 533 height 272
click at [408, 243] on li "File # Editor" at bounding box center [418, 239] width 67 height 13
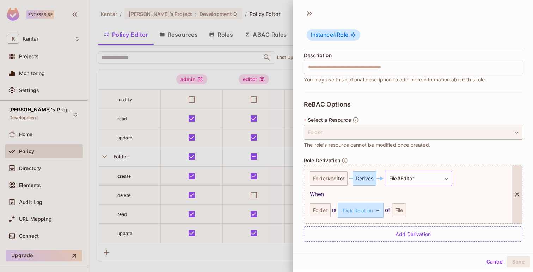
scroll to position [94, 0]
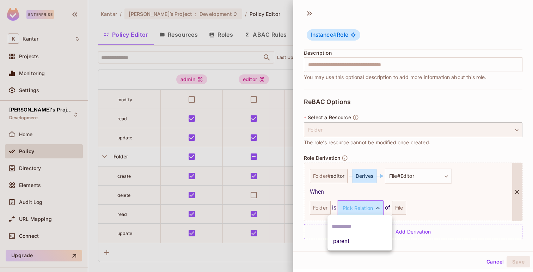
click at [358, 203] on body "Enterprise K Kantar Projects Monitoring Settings Fatih's Project Development Ho…" at bounding box center [266, 136] width 533 height 272
click at [339, 243] on li "parent" at bounding box center [359, 241] width 65 height 13
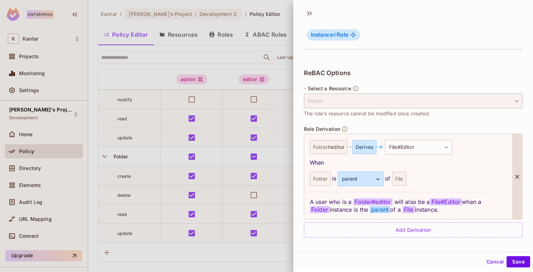
scroll to position [1, 0]
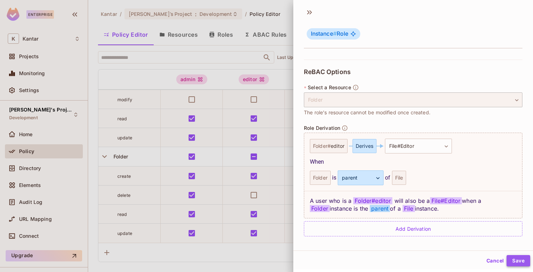
click at [519, 258] on button "Save" at bounding box center [518, 260] width 24 height 11
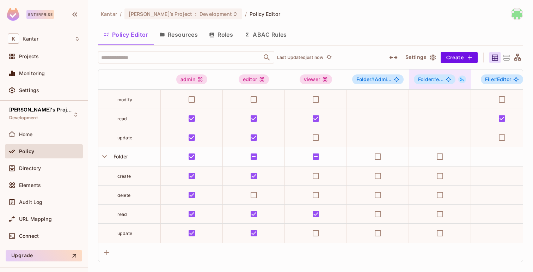
click at [462, 81] on icon at bounding box center [461, 79] width 5 height 5
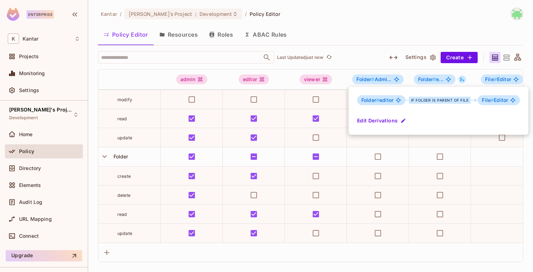
click at [371, 56] on div at bounding box center [266, 136] width 533 height 272
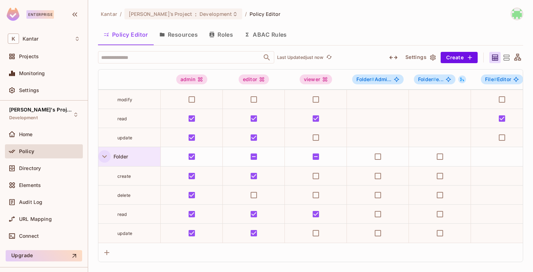
click at [105, 155] on icon "button" at bounding box center [105, 156] width 10 height 10
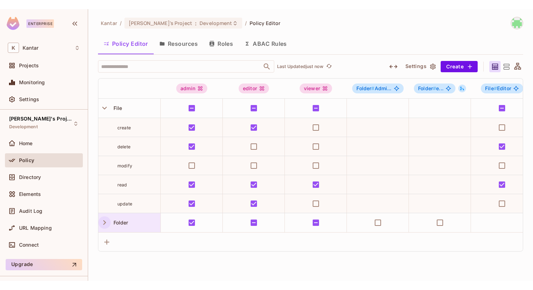
scroll to position [0, 0]
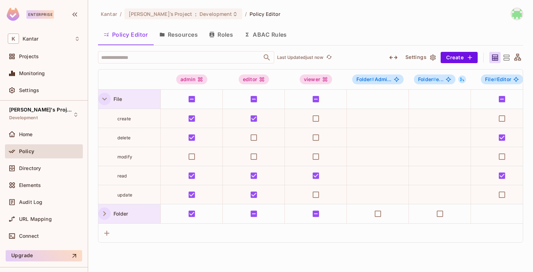
click at [105, 98] on icon "button" at bounding box center [105, 99] width 10 height 10
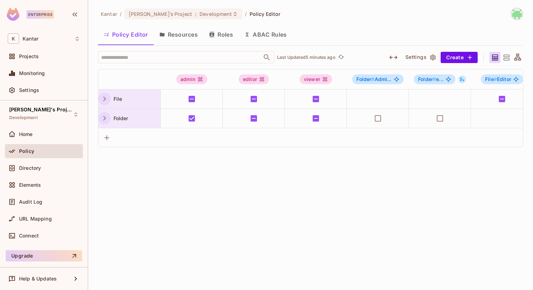
click at [184, 32] on button "Resources" at bounding box center [179, 35] width 50 height 18
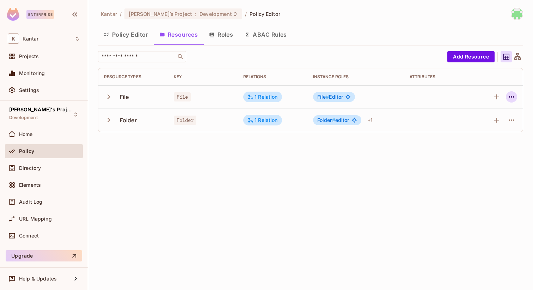
click at [507, 95] on icon "button" at bounding box center [511, 97] width 8 height 8
click at [475, 122] on div "Edit Resource" at bounding box center [480, 124] width 33 height 7
click at [132, 33] on button "Policy Editor" at bounding box center [126, 35] width 56 height 18
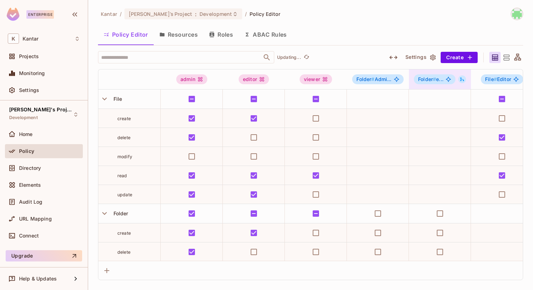
click at [441, 79] on span "Folder # e..." at bounding box center [430, 79] width 25 height 6
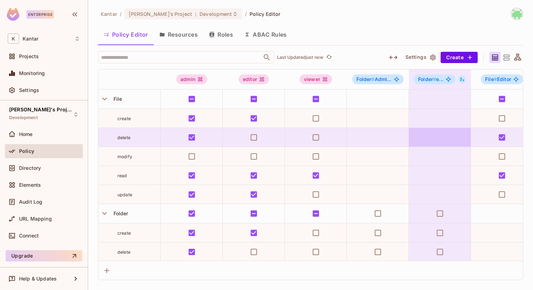
click at [442, 137] on td at bounding box center [440, 137] width 62 height 19
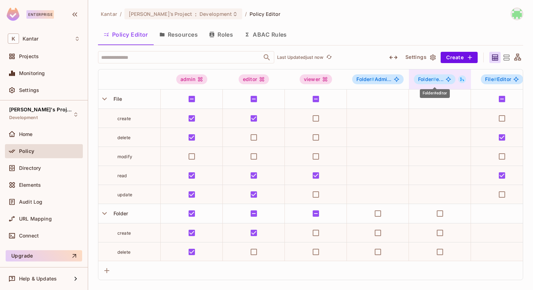
click at [430, 81] on span "Folder #" at bounding box center [427, 79] width 18 height 6
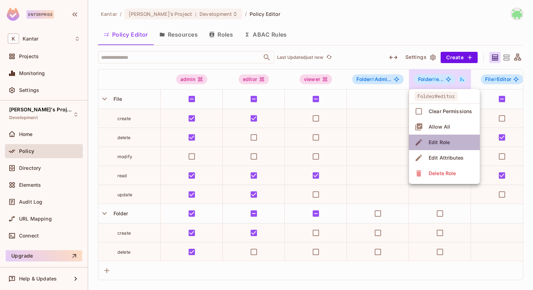
click at [430, 143] on div "Edit Role" at bounding box center [438, 142] width 21 height 7
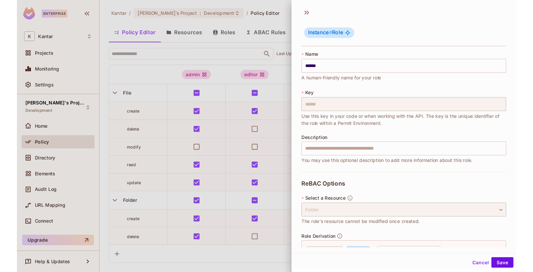
scroll to position [104, 0]
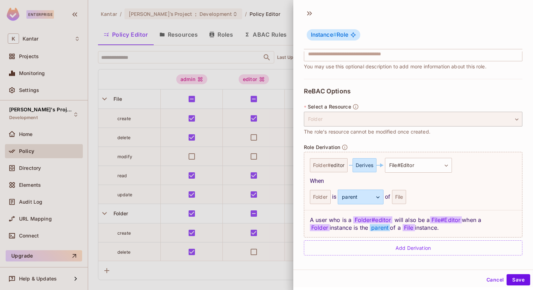
click at [494, 258] on button "Cancel" at bounding box center [494, 279] width 23 height 11
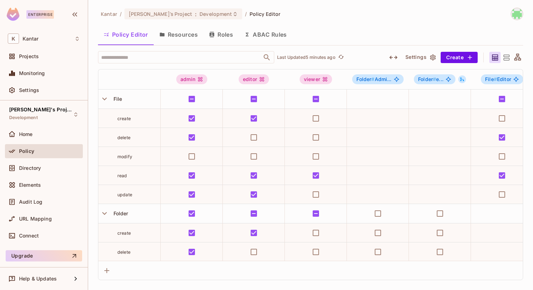
click at [181, 33] on button "Resources" at bounding box center [179, 35] width 50 height 18
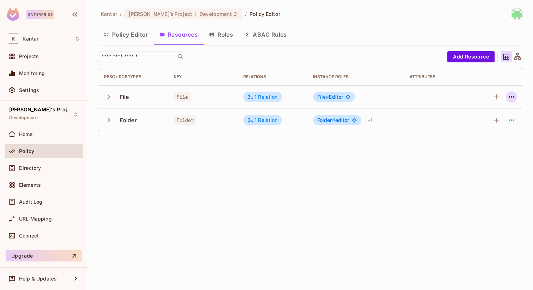
click at [508, 95] on icon "button" at bounding box center [511, 97] width 8 height 8
click at [471, 135] on span "Delete Resource" at bounding box center [483, 140] width 43 height 11
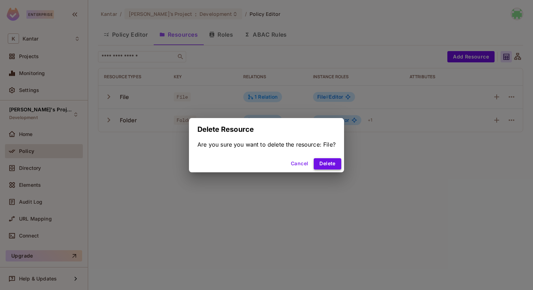
click at [322, 168] on button "Delete" at bounding box center [326, 163] width 27 height 11
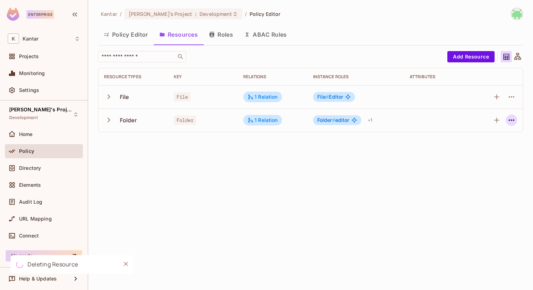
click at [510, 116] on icon "button" at bounding box center [511, 120] width 8 height 8
click at [464, 158] on span "Delete Resource" at bounding box center [483, 163] width 43 height 11
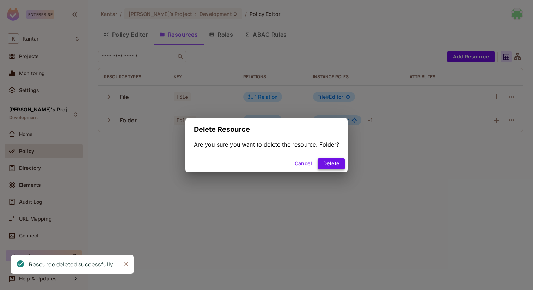
click at [339, 160] on button "Delete" at bounding box center [330, 163] width 27 height 11
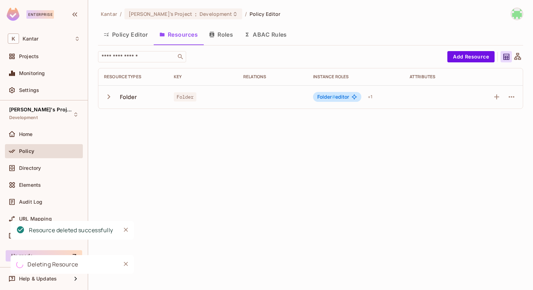
click at [518, 100] on td at bounding box center [497, 96] width 49 height 23
click at [508, 99] on icon "button" at bounding box center [511, 97] width 8 height 8
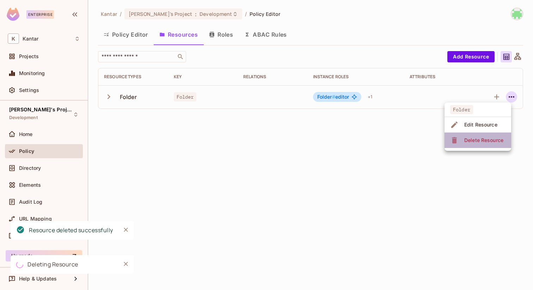
click at [467, 136] on span "Delete Resource" at bounding box center [483, 140] width 43 height 11
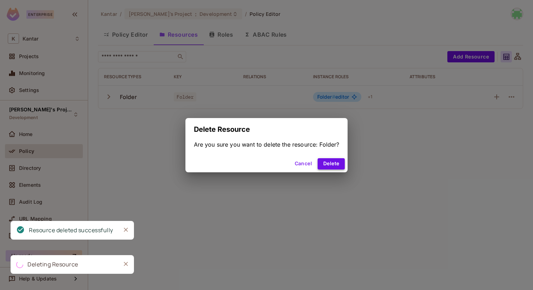
click at [336, 163] on button "Delete" at bounding box center [330, 163] width 27 height 11
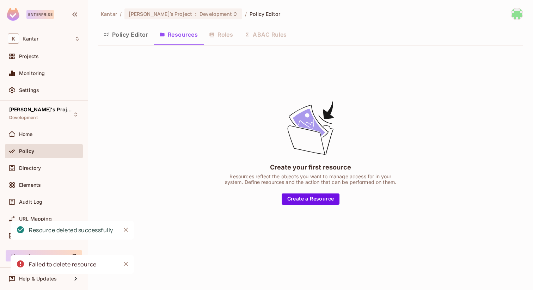
click at [232, 41] on div "Policy Editor Resources Roles ABAC Rules" at bounding box center [310, 35] width 425 height 18
click at [230, 38] on div "Policy Editor Resources Roles ABAC Rules" at bounding box center [310, 35] width 425 height 18
click at [225, 33] on div "Policy Editor Resources Roles ABAC Rules" at bounding box center [310, 35] width 425 height 18
